Goal: Use online tool/utility: Utilize a website feature to perform a specific function

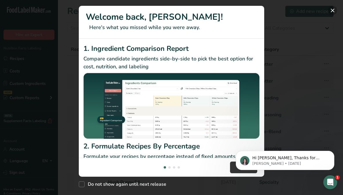
click at [331, 8] on button "New Features" at bounding box center [332, 10] width 9 height 9
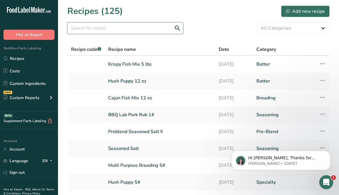
click at [101, 29] on input "text" at bounding box center [125, 28] width 116 height 12
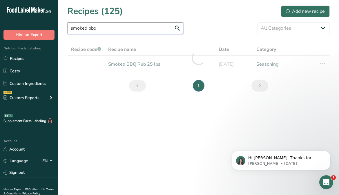
type input "smoked bbq"
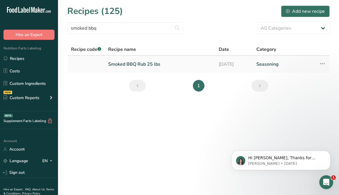
click at [129, 66] on link "Smoked BBQ Rub 25 lbs" at bounding box center [159, 64] width 103 height 12
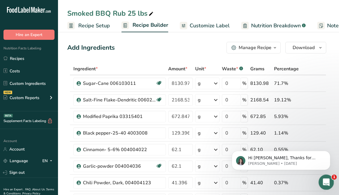
click at [328, 182] on icon "Open Intercom Messenger" at bounding box center [326, 181] width 10 height 10
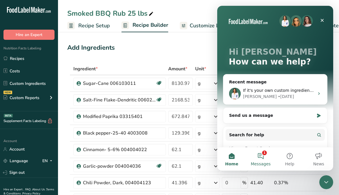
click at [264, 166] on button "1 Messages" at bounding box center [260, 158] width 29 height 23
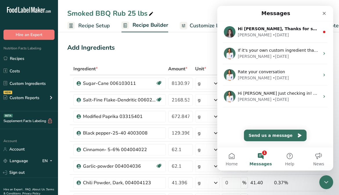
click at [263, 160] on button "1 Messages" at bounding box center [260, 158] width 29 height 23
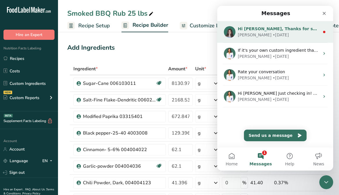
click at [285, 35] on div "[PERSON_NAME] • [DATE]" at bounding box center [279, 35] width 82 height 6
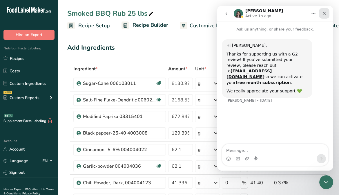
click at [327, 12] on div "Close" at bounding box center [324, 13] width 10 height 10
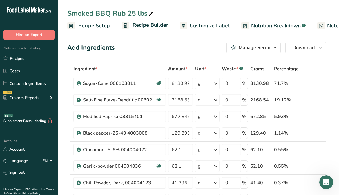
click at [275, 49] on icon "button" at bounding box center [275, 47] width 5 height 7
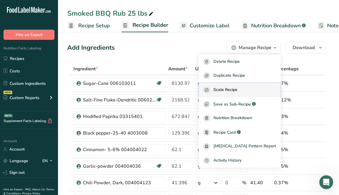
click at [259, 91] on div "Scale Recipe" at bounding box center [239, 89] width 73 height 7
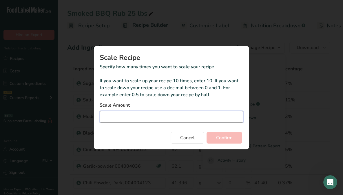
click at [177, 114] on input "Duplicate recipe modal" at bounding box center [172, 117] width 144 height 12
type input "0.5"
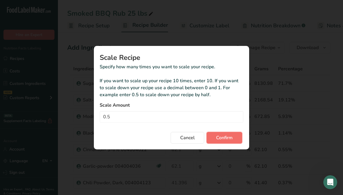
click at [218, 139] on span "Confirm" at bounding box center [224, 137] width 17 height 7
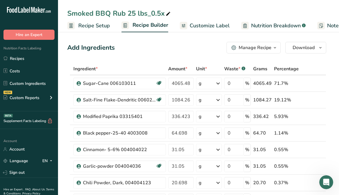
click at [273, 48] on icon "button" at bounding box center [275, 47] width 5 height 7
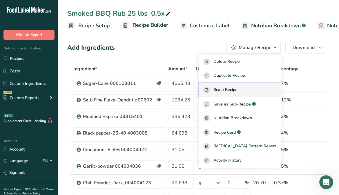
click at [248, 88] on div "Scale Recipe" at bounding box center [239, 89] width 73 height 7
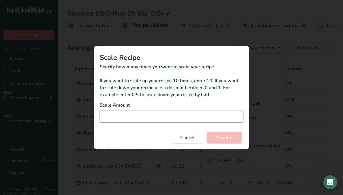
click at [190, 118] on input "Duplicate recipe modal" at bounding box center [172, 117] width 144 height 12
type input "0.5"
click at [207, 132] on button "Confirm" at bounding box center [225, 138] width 36 height 12
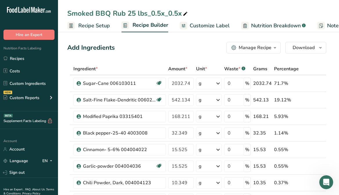
click at [276, 46] on icon "button" at bounding box center [275, 47] width 5 height 7
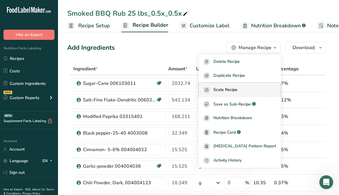
click at [237, 87] on span "Scale Recipe" at bounding box center [225, 89] width 24 height 7
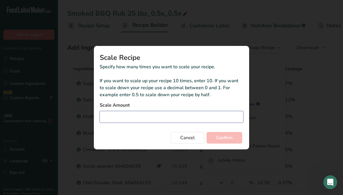
click at [179, 120] on input "Duplicate recipe modal" at bounding box center [172, 117] width 144 height 12
type input "0.5"
click at [207, 132] on button "Confirm" at bounding box center [225, 138] width 36 height 12
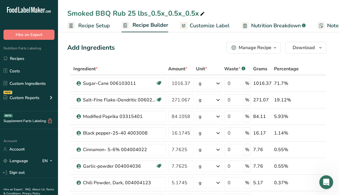
click at [256, 52] on button "Manage Recipe" at bounding box center [253, 48] width 54 height 12
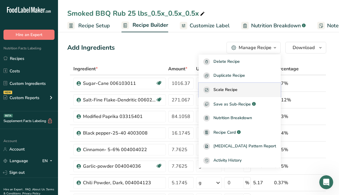
click at [250, 90] on div "Scale Recipe" at bounding box center [239, 89] width 73 height 7
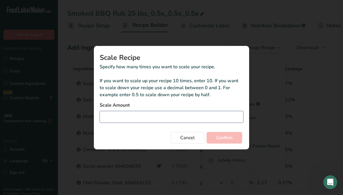
click at [192, 120] on input "Duplicate recipe modal" at bounding box center [172, 117] width 144 height 12
type input "0.5"
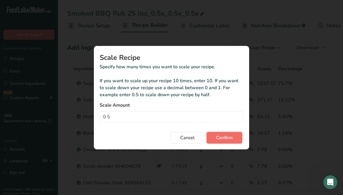
click at [222, 137] on span "Confirm" at bounding box center [224, 137] width 17 height 7
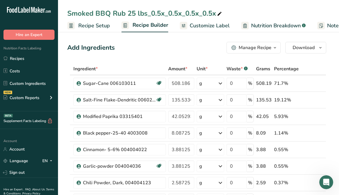
click at [277, 49] on icon "button" at bounding box center [275, 47] width 5 height 7
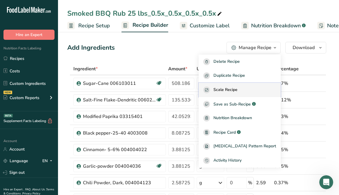
click at [237, 91] on span "Scale Recipe" at bounding box center [225, 89] width 24 height 7
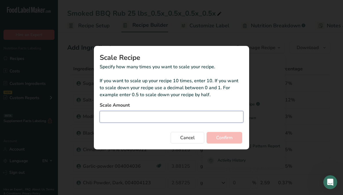
click at [157, 119] on input "Duplicate recipe modal" at bounding box center [172, 117] width 144 height 12
type input "0.5"
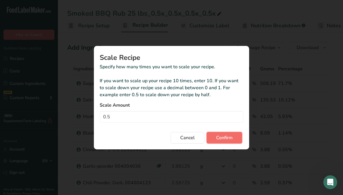
click at [226, 135] on span "Confirm" at bounding box center [224, 137] width 17 height 7
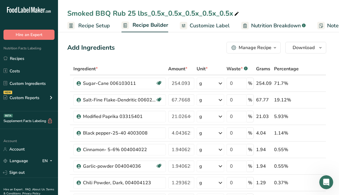
click at [275, 45] on icon "button" at bounding box center [275, 47] width 5 height 7
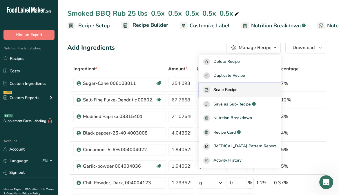
click at [257, 90] on div "Scale Recipe" at bounding box center [239, 89] width 73 height 7
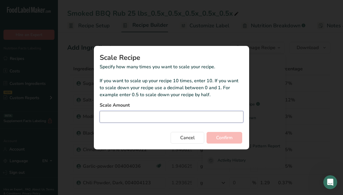
click at [152, 114] on input "Duplicate recipe modal" at bounding box center [172, 117] width 144 height 12
type input "0.5"
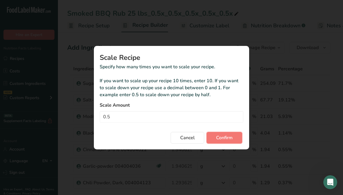
drag, startPoint x: 228, startPoint y: 135, endPoint x: 230, endPoint y: 138, distance: 3.4
click at [231, 138] on span "Confirm" at bounding box center [224, 137] width 17 height 7
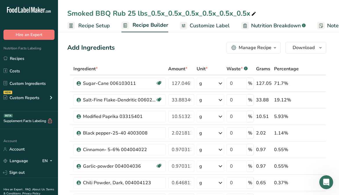
click at [279, 48] on button "Manage Recipe" at bounding box center [253, 48] width 54 height 12
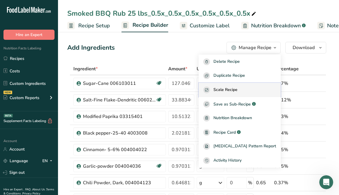
click at [258, 90] on div "Scale Recipe" at bounding box center [239, 89] width 73 height 7
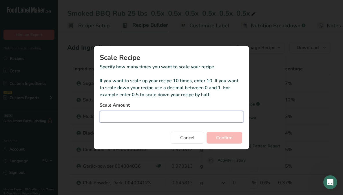
click at [186, 120] on input "Duplicate recipe modal" at bounding box center [172, 117] width 144 height 12
type input "0.5"
click at [207, 132] on button "Confirm" at bounding box center [225, 138] width 36 height 12
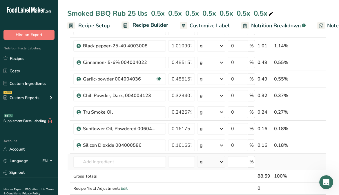
scroll to position [116, 0]
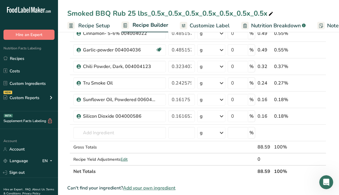
click at [273, 13] on icon at bounding box center [270, 14] width 5 height 8
drag, startPoint x: 273, startPoint y: 13, endPoint x: 127, endPoint y: 21, distance: 146.3
click at [127, 21] on div "Smoked BBQ Rub 25 lbs_0.5x_0.5x_0.5x_0.5x_0.5x_0.5x_0.5x Recipe Setup Recipe Bu…" at bounding box center [198, 16] width 281 height 32
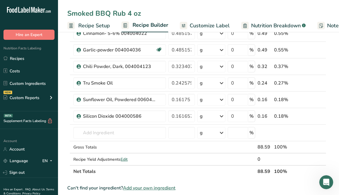
type input "Smoked BBQ Rub 4 oz"
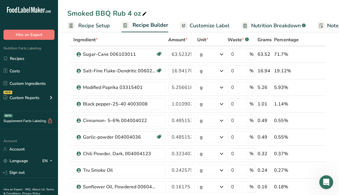
scroll to position [0, 0]
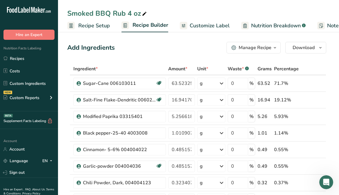
click at [275, 49] on icon "button" at bounding box center [275, 47] width 5 height 7
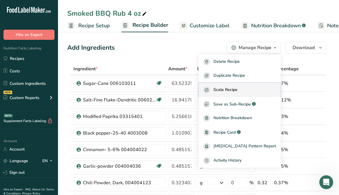
click at [237, 86] on button "Scale Recipe" at bounding box center [240, 90] width 82 height 14
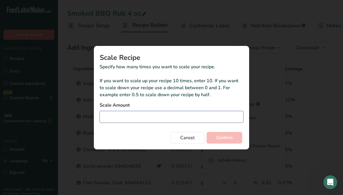
click at [119, 118] on input "Duplicate recipe modal" at bounding box center [172, 117] width 144 height 12
type input "1.28"
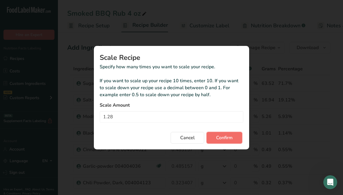
click at [230, 136] on span "Confirm" at bounding box center [224, 137] width 17 height 7
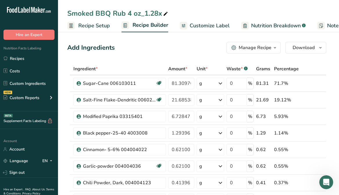
click at [166, 14] on icon at bounding box center [165, 14] width 5 height 8
click at [167, 14] on icon at bounding box center [165, 14] width 5 height 8
type input "Smoked BBQ Rub 4 oz"
click at [274, 47] on icon "button" at bounding box center [275, 47] width 5 height 7
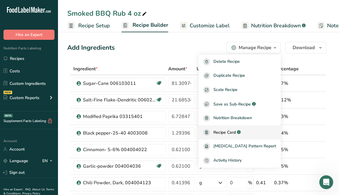
click at [228, 131] on span "Recipe Card" at bounding box center [224, 132] width 22 height 6
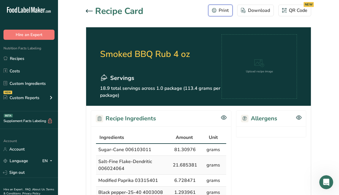
click at [222, 14] on button "Print" at bounding box center [220, 11] width 24 height 12
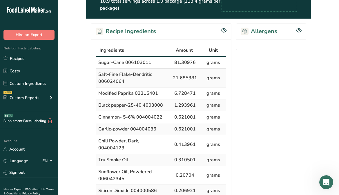
scroll to position [116, 0]
